Goal: Find specific page/section: Find specific page/section

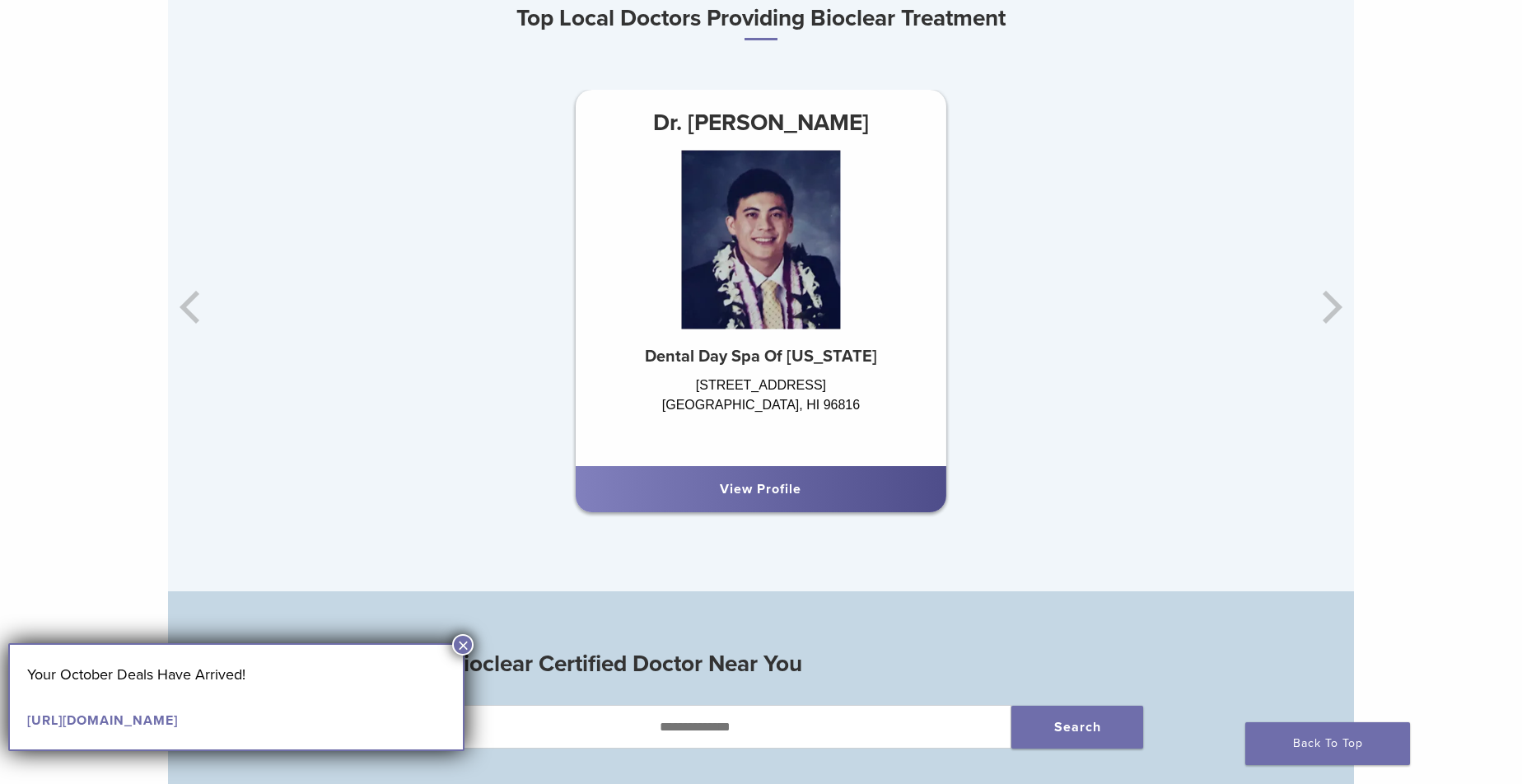
scroll to position [1092, 0]
click at [1322, 308] on div "Dr. [PERSON_NAME] Dental Day Spa Of [US_STATE] [STREET_ADDRESS] View Profile" at bounding box center [1156, 308] width 1186 height 436
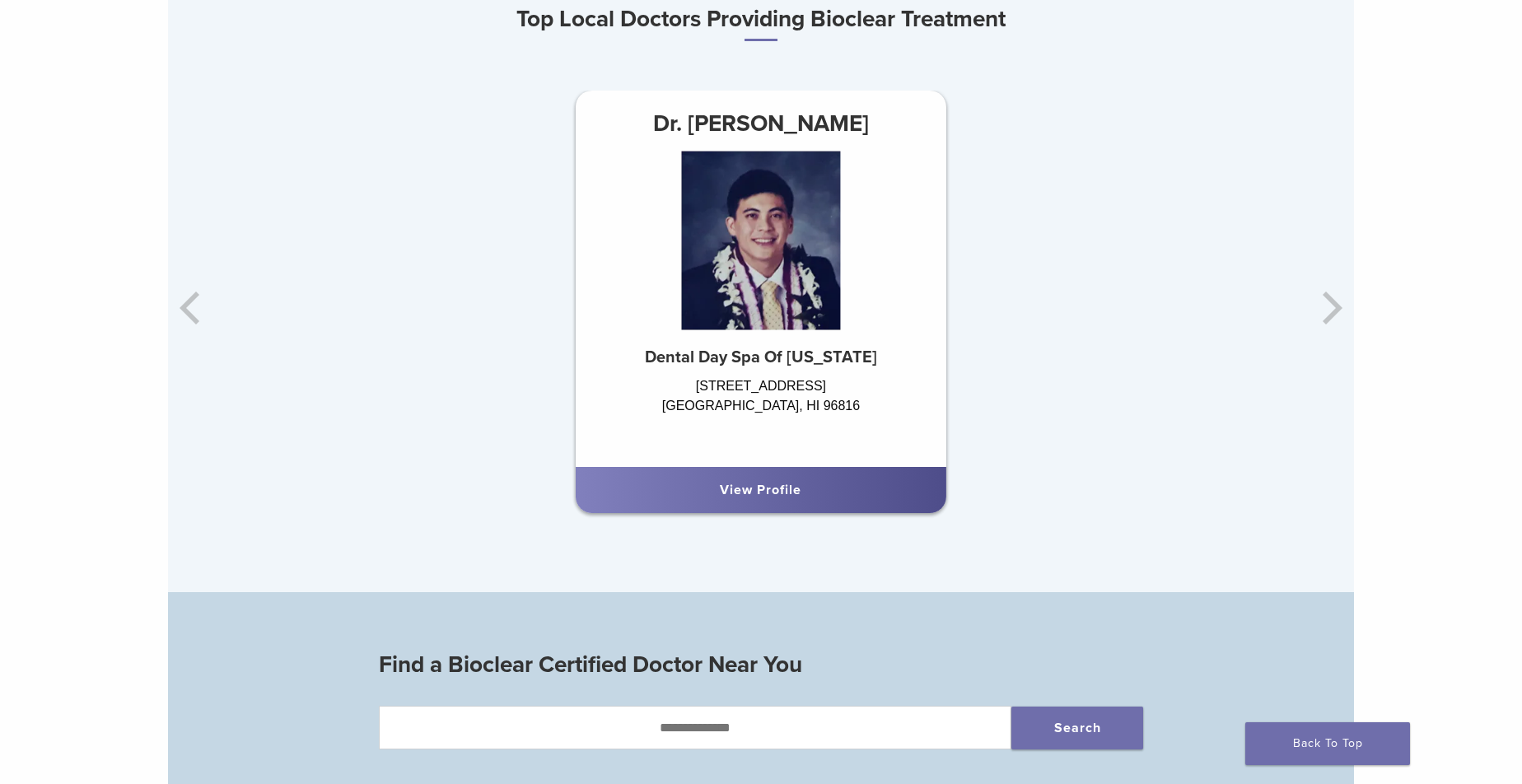
click at [1342, 323] on div "Dr. [PERSON_NAME] Dental Day Spa Of [US_STATE] [STREET_ADDRESS] View Profile" at bounding box center [1156, 308] width 1186 height 436
click at [190, 316] on div "Dr. [PERSON_NAME] Dental Day Spa Of [US_STATE] [STREET_ADDRESS] View Profile" at bounding box center [761, 308] width 1186 height 436
click at [709, 497] on div "View Profile" at bounding box center [761, 490] width 344 height 20
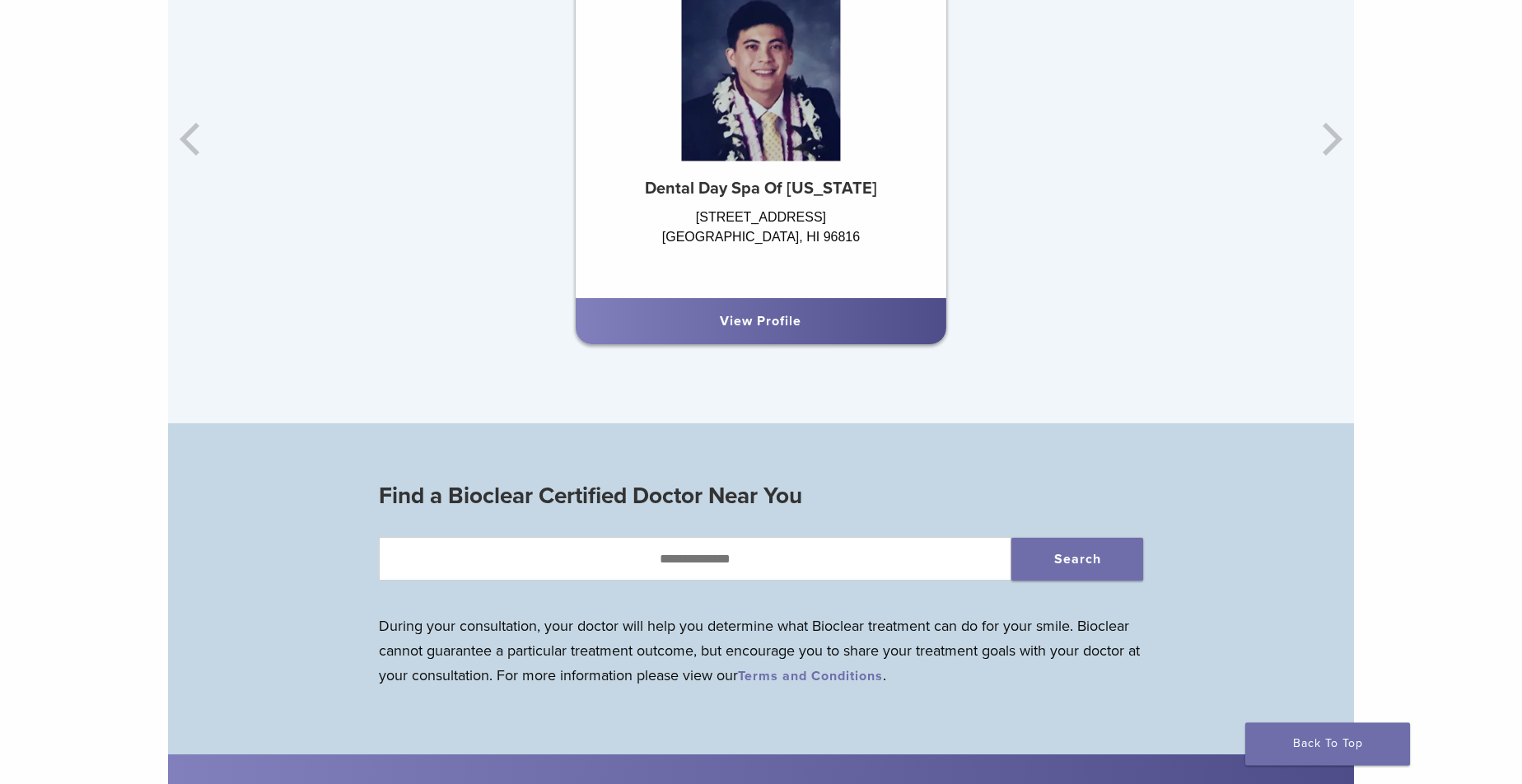
scroll to position [1260, 0]
click at [1317, 144] on div "Dr. [PERSON_NAME] Dental Day Spa Of [US_STATE] [STREET_ADDRESS] View Profile" at bounding box center [1156, 141] width 1186 height 436
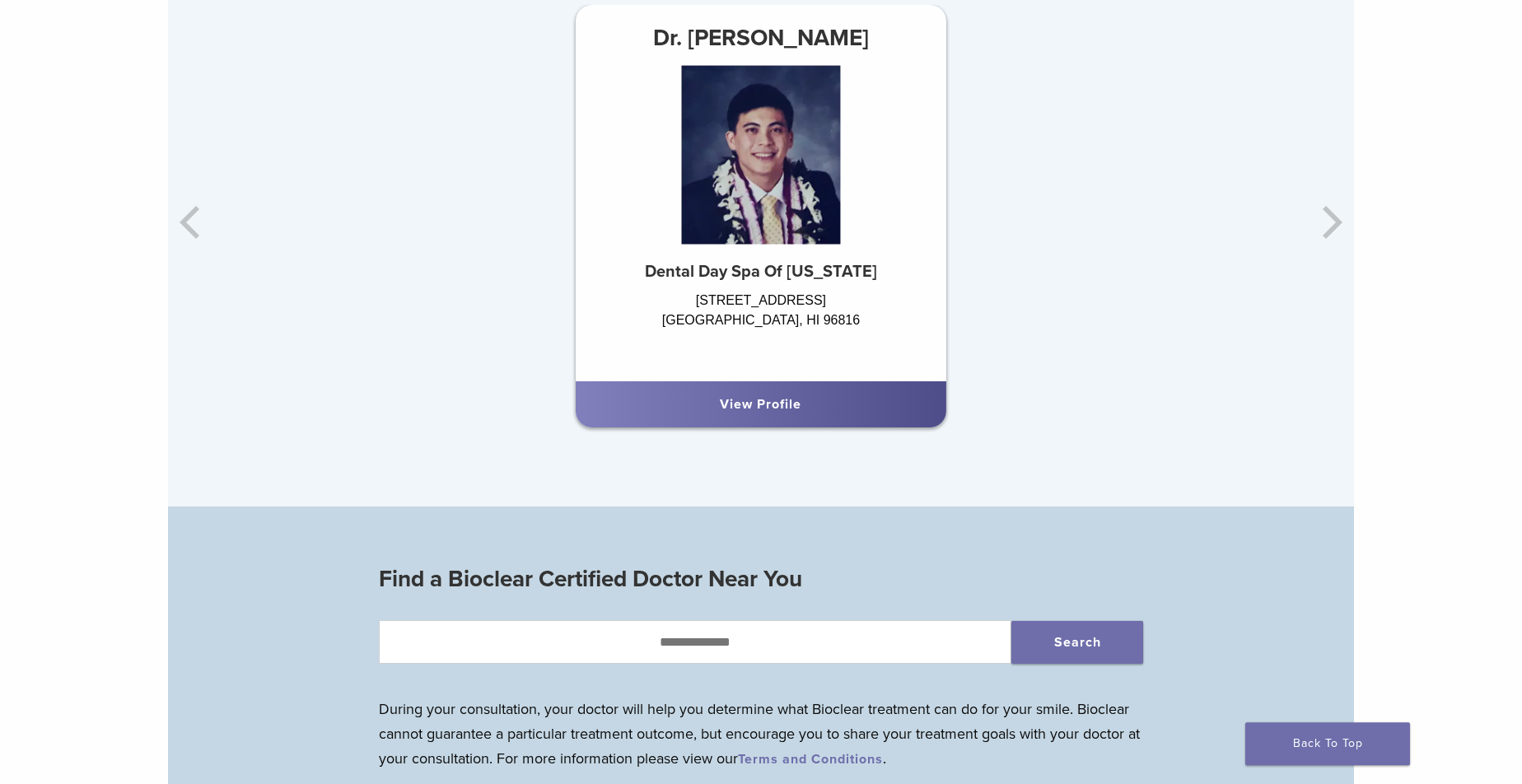
scroll to position [1176, 0]
click at [1333, 236] on div "Dr. [PERSON_NAME] Dental Day Spa Of [US_STATE] [STREET_ADDRESS] View Profile" at bounding box center [1156, 224] width 1186 height 436
drag, startPoint x: 1332, startPoint y: 224, endPoint x: 454, endPoint y: 73, distance: 890.9
click at [1325, 224] on div "Dr. [PERSON_NAME] Dental Day Spa Of [US_STATE] [STREET_ADDRESS] View Profile" at bounding box center [1156, 224] width 1186 height 436
drag, startPoint x: 176, startPoint y: 235, endPoint x: 182, endPoint y: 229, distance: 8.5
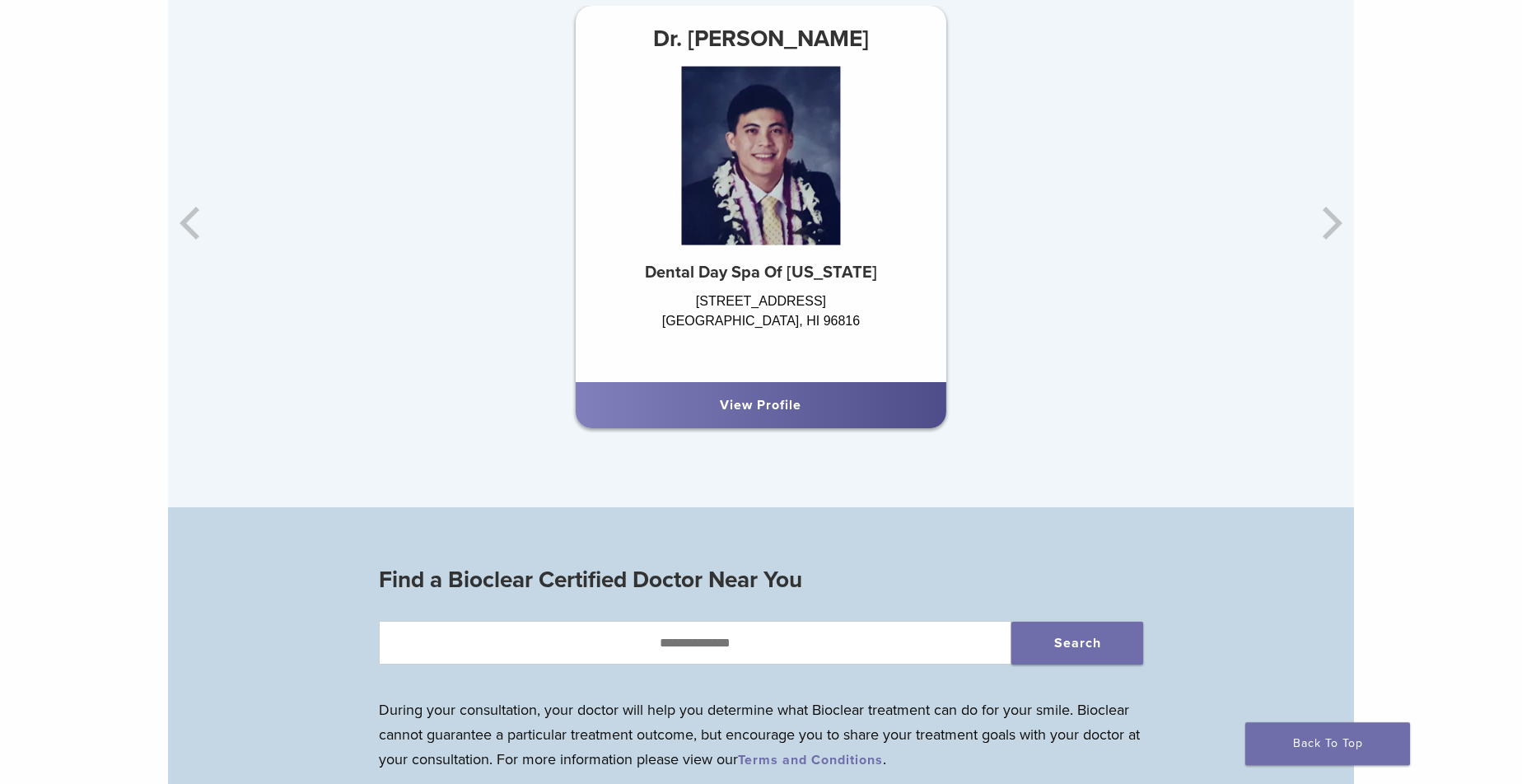
click at [182, 229] on div "Dr. [PERSON_NAME] Dental Day Spa Of [US_STATE] [STREET_ADDRESS] View Profile" at bounding box center [761, 224] width 1186 height 436
click at [183, 229] on div "Dr. [PERSON_NAME] Dental Day Spa Of [US_STATE] [STREET_ADDRESS] View Profile" at bounding box center [761, 224] width 1186 height 436
click at [192, 224] on div "Dr. [PERSON_NAME] Dental Day Spa Of [US_STATE] [STREET_ADDRESS] View Profile" at bounding box center [761, 224] width 1186 height 436
